Goal: Information Seeking & Learning: Learn about a topic

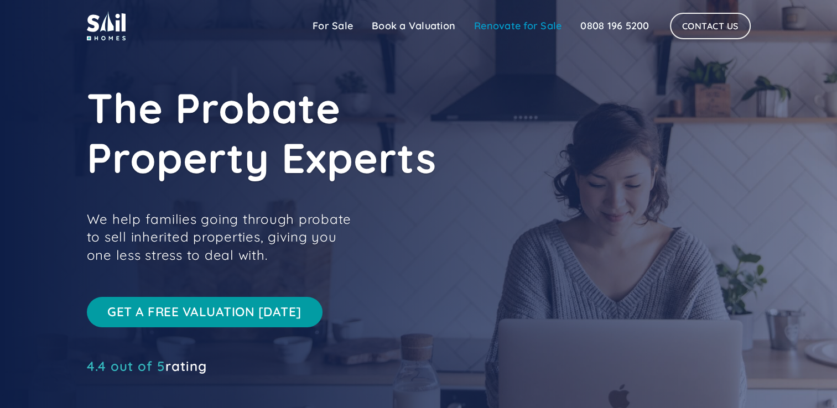
click at [527, 27] on link "Renovate for Sale" at bounding box center [518, 26] width 106 height 22
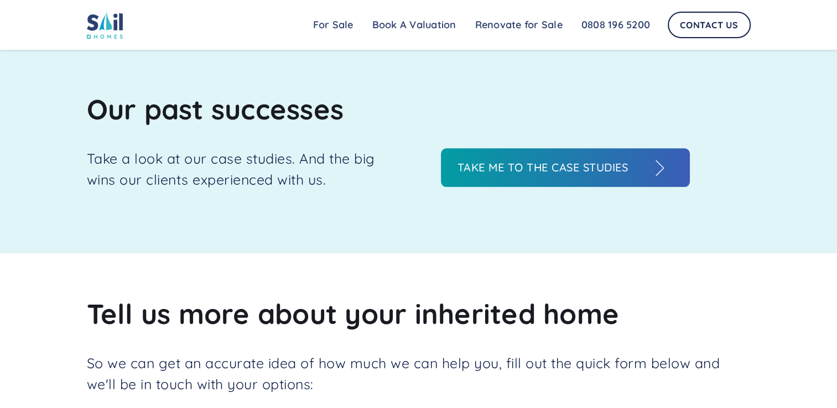
scroll to position [1189, 0]
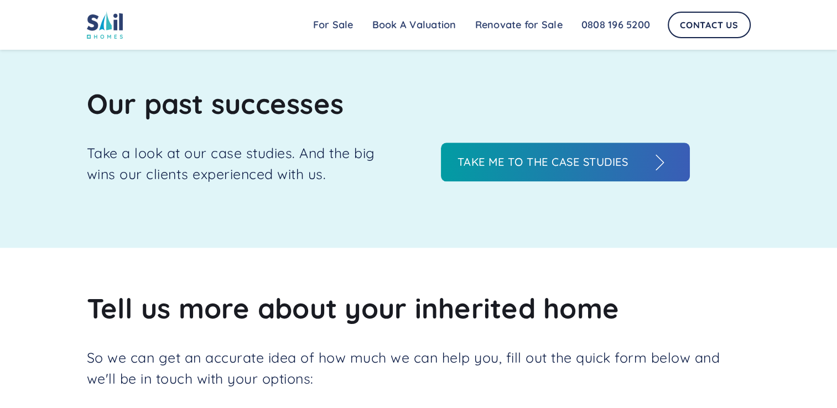
click at [639, 168] on h3 "Take me to the case studies" at bounding box center [554, 162] width 194 height 17
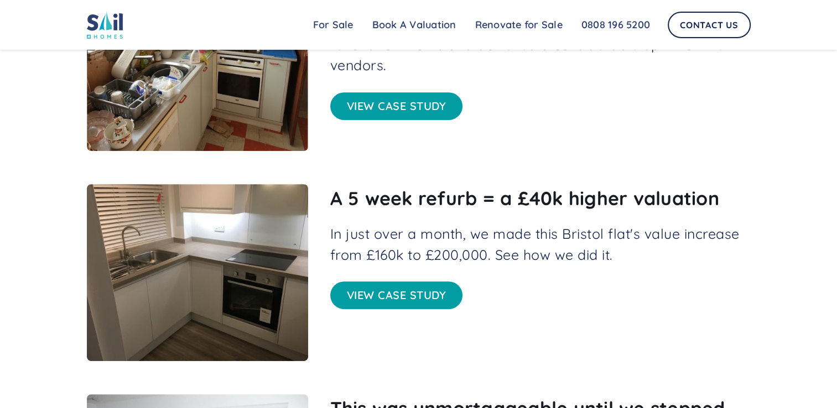
scroll to position [487, 0]
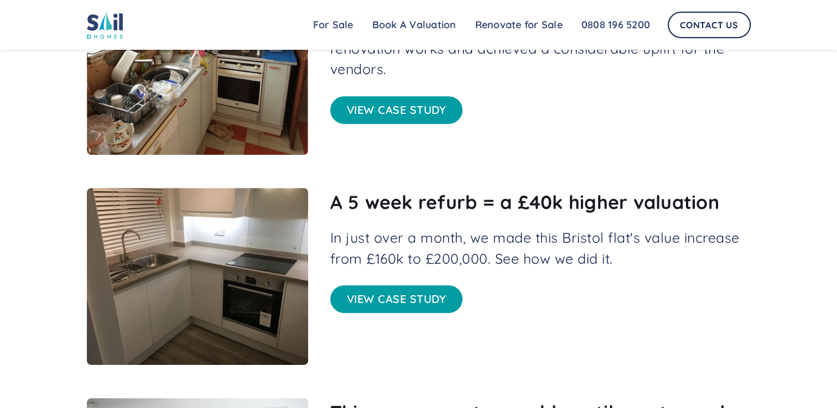
click at [399, 306] on link "View case study" at bounding box center [396, 299] width 133 height 28
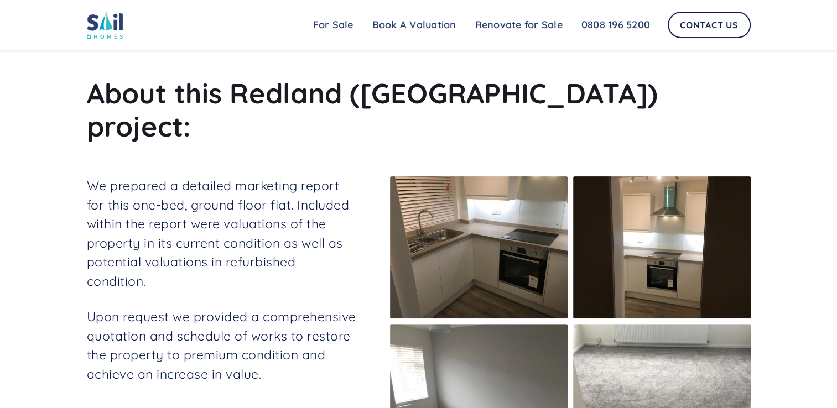
scroll to position [302, 0]
